Goal: Task Accomplishment & Management: Use online tool/utility

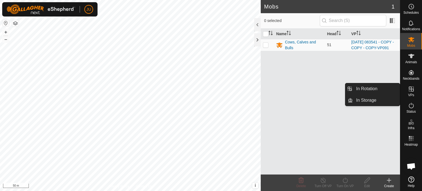
click at [413, 90] on icon at bounding box center [411, 89] width 7 height 7
click at [376, 90] on link "In Rotation" at bounding box center [376, 88] width 47 height 11
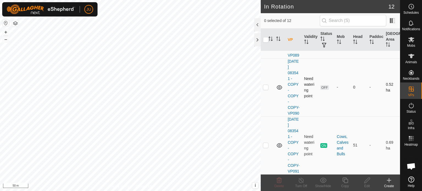
scroll to position [721, 0]
click at [266, 143] on p-checkbox at bounding box center [265, 145] width 5 height 4
checkbox input "true"
click at [347, 181] on icon at bounding box center [345, 180] width 7 height 7
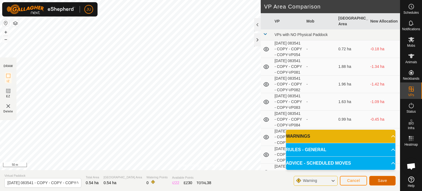
click at [385, 182] on span "Save" at bounding box center [382, 180] width 9 height 4
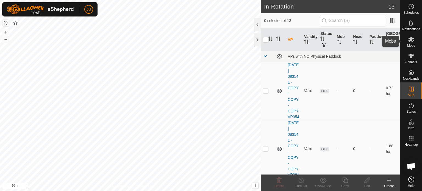
click at [414, 40] on icon at bounding box center [411, 39] width 7 height 7
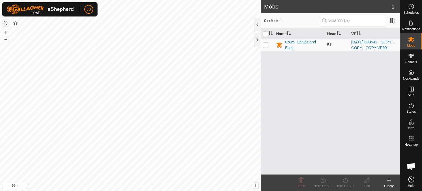
click at [266, 46] on p-checkbox at bounding box center [265, 45] width 5 height 4
checkbox input "true"
click at [346, 181] on icon at bounding box center [345, 180] width 7 height 7
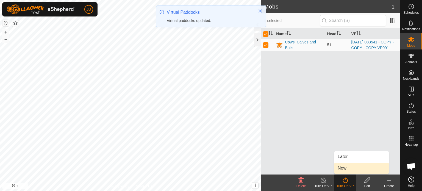
click at [349, 167] on link "Now" at bounding box center [362, 168] width 54 height 11
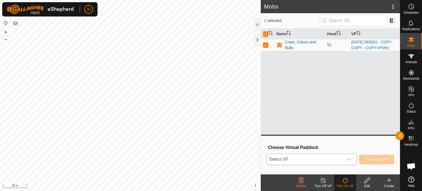
click at [294, 157] on span "Select VP" at bounding box center [305, 159] width 77 height 11
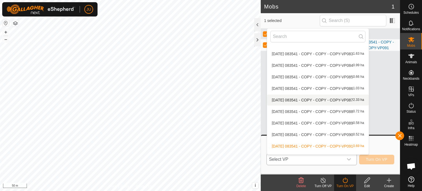
scroll to position [52, 0]
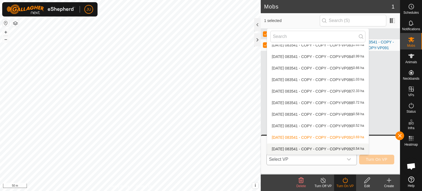
click at [328, 147] on li "[DATE] 083541 - COPY - COPY - COPY-VP092 0.54 ha" at bounding box center [318, 149] width 102 height 11
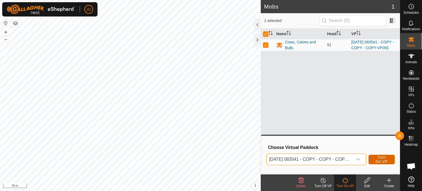
click at [379, 158] on span "Turn On VP" at bounding box center [382, 159] width 13 height 9
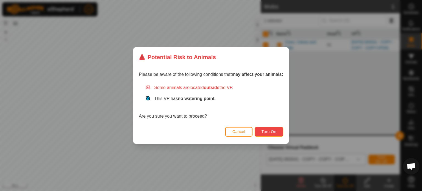
click at [272, 131] on span "Turn On" at bounding box center [269, 132] width 15 height 4
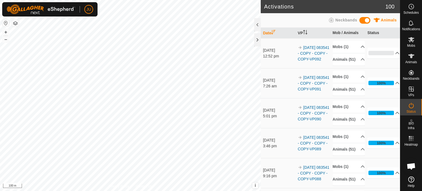
click at [225, 191] on html "JU Schedules Notifications Mobs Animals Neckbands VPs Status Infra Heatmap Help…" at bounding box center [211, 95] width 422 height 191
click at [189, 191] on html "JU Schedules Notifications Mobs Animals Neckbands VPs Status Infra Heatmap Help…" at bounding box center [211, 95] width 422 height 191
